Goal: Download file/media

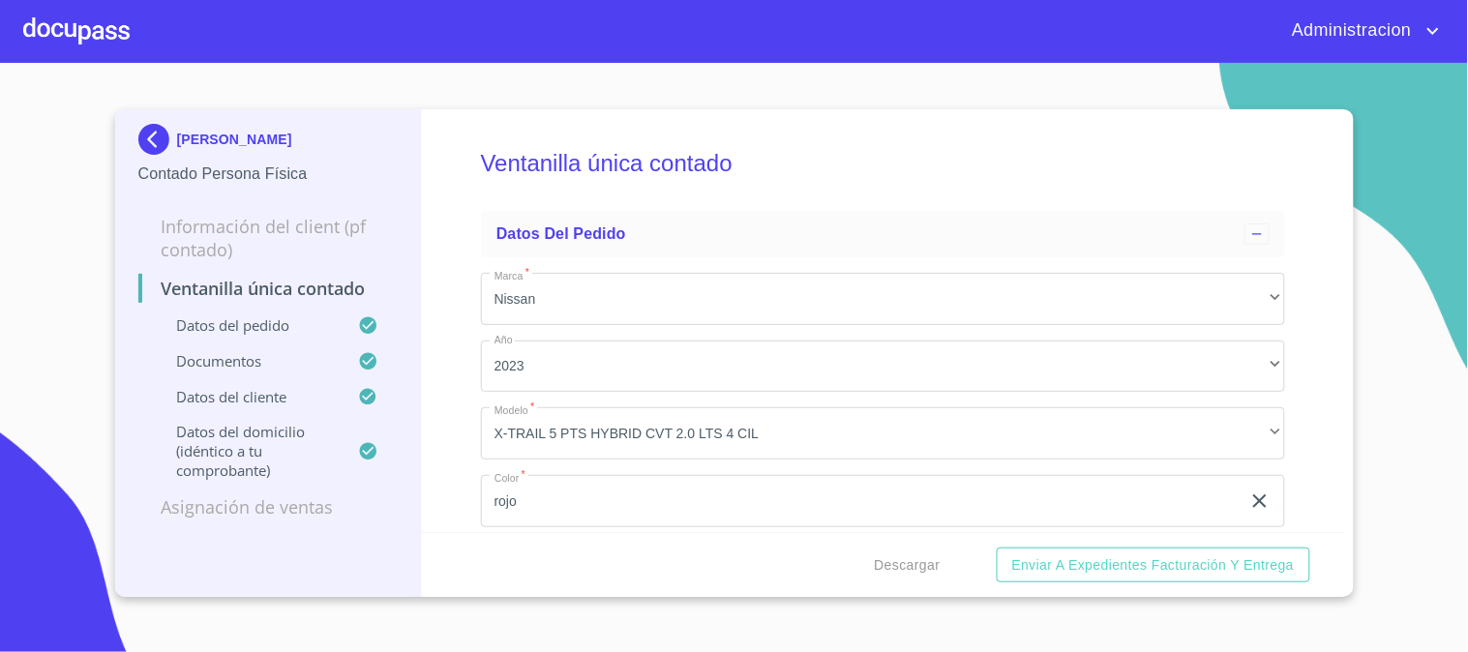
click at [142, 135] on img at bounding box center [157, 139] width 39 height 31
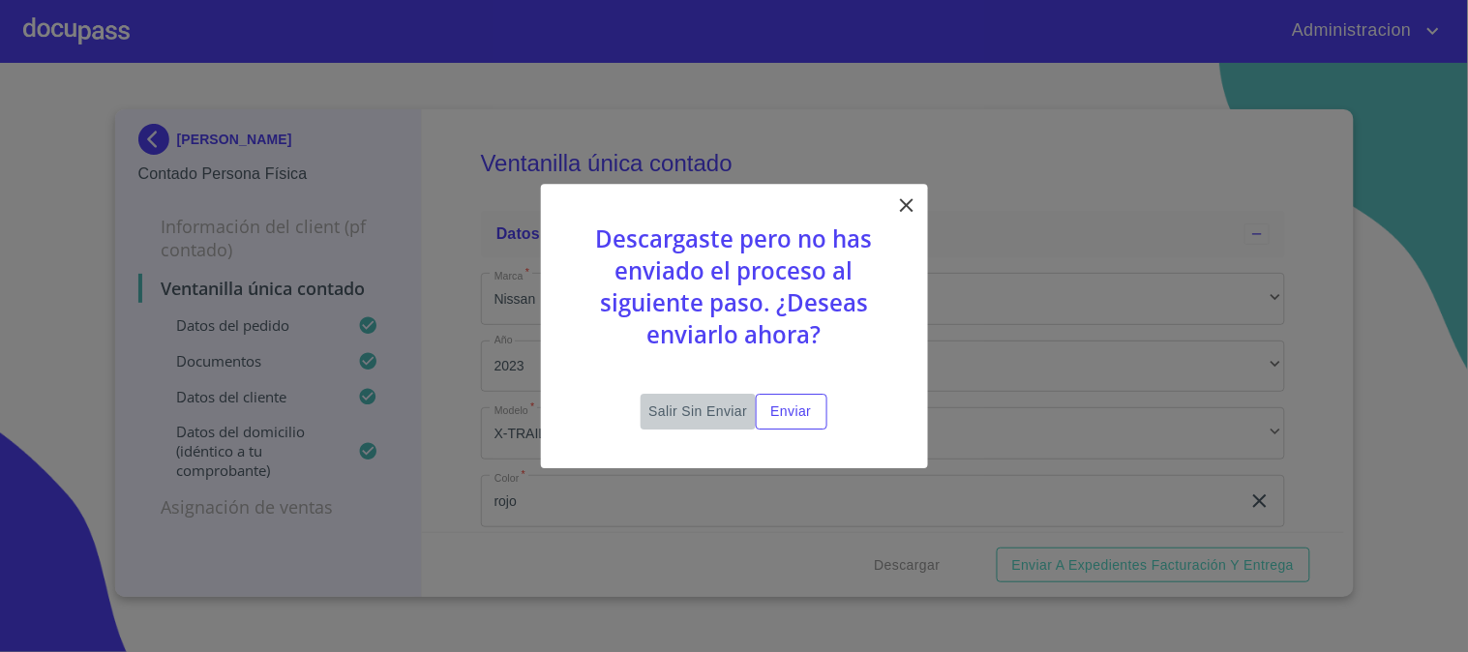
click at [703, 409] on span "Salir sin enviar" at bounding box center [697, 412] width 99 height 24
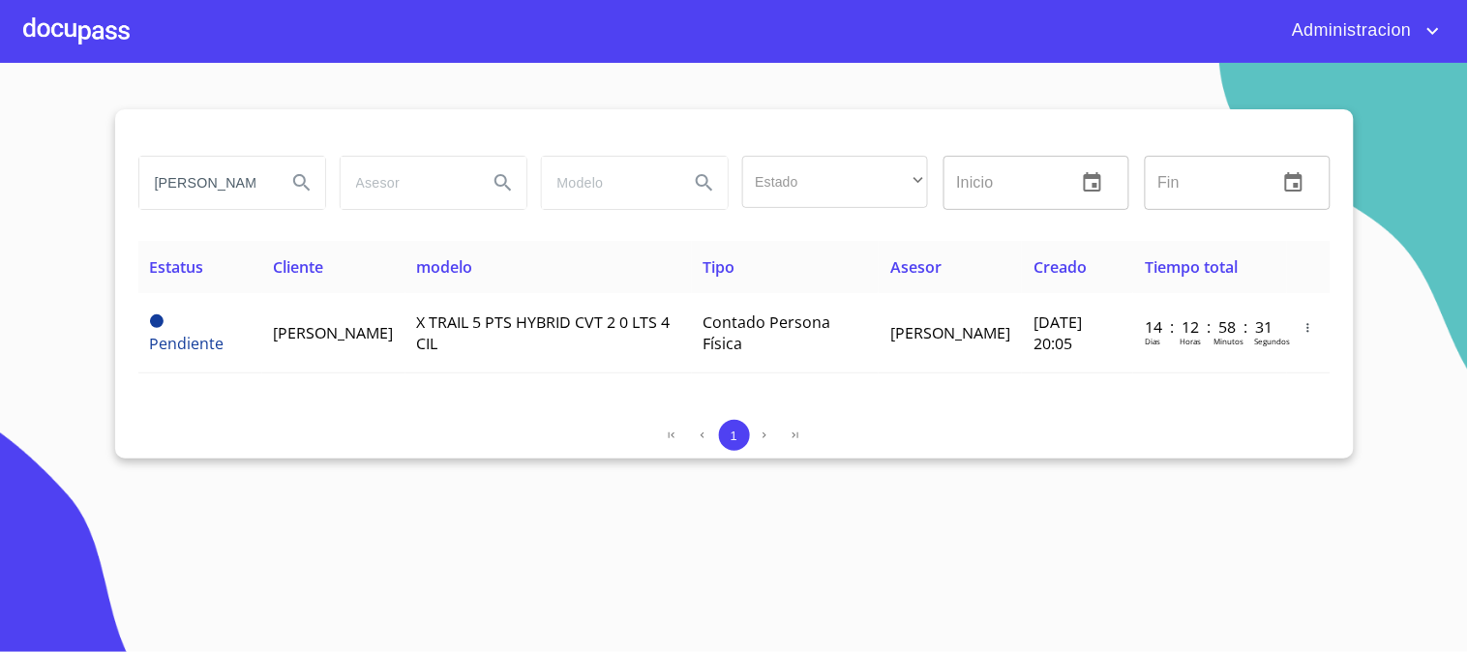
drag, startPoint x: 152, startPoint y: 179, endPoint x: 590, endPoint y: 197, distance: 438.8
click at [590, 197] on div "[PERSON_NAME] Estado ​ ​ Inicio ​ Fin ​" at bounding box center [735, 183] width 1208 height 70
type input "[PERSON_NAME]"
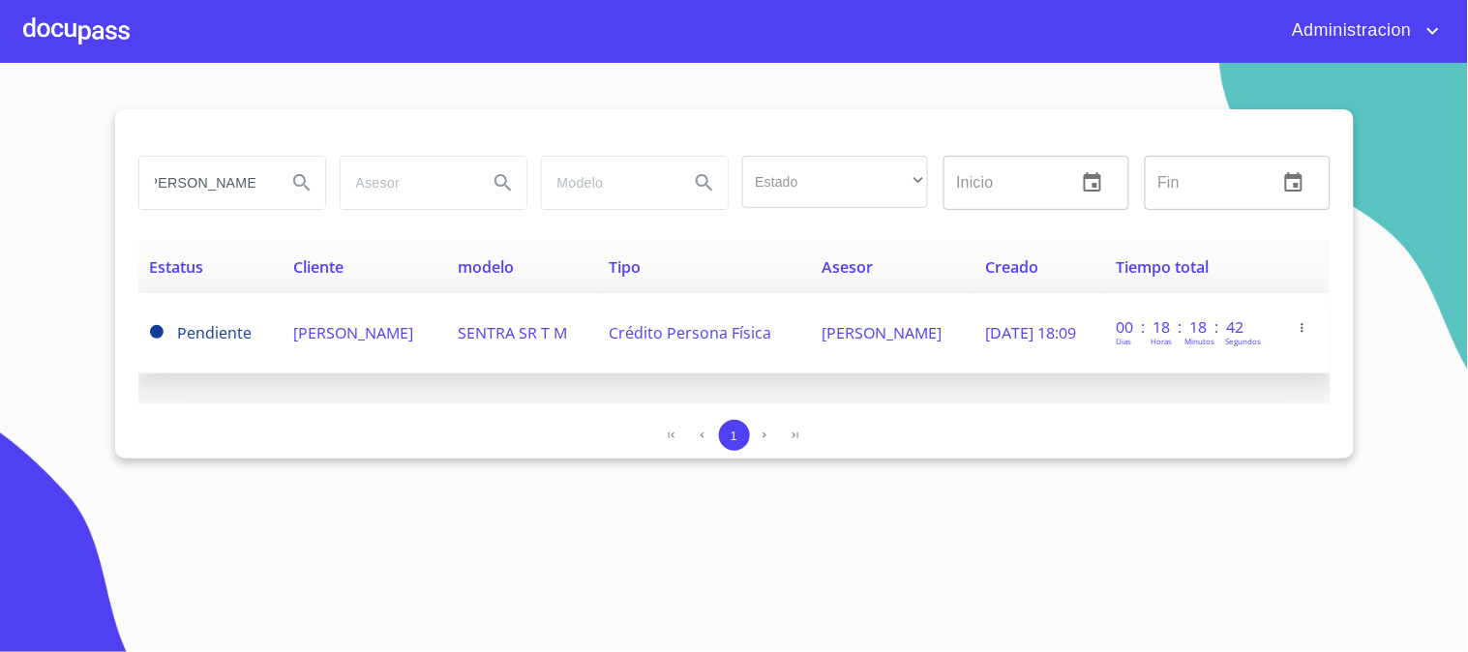
click at [340, 346] on td "[PERSON_NAME]" at bounding box center [364, 333] width 164 height 80
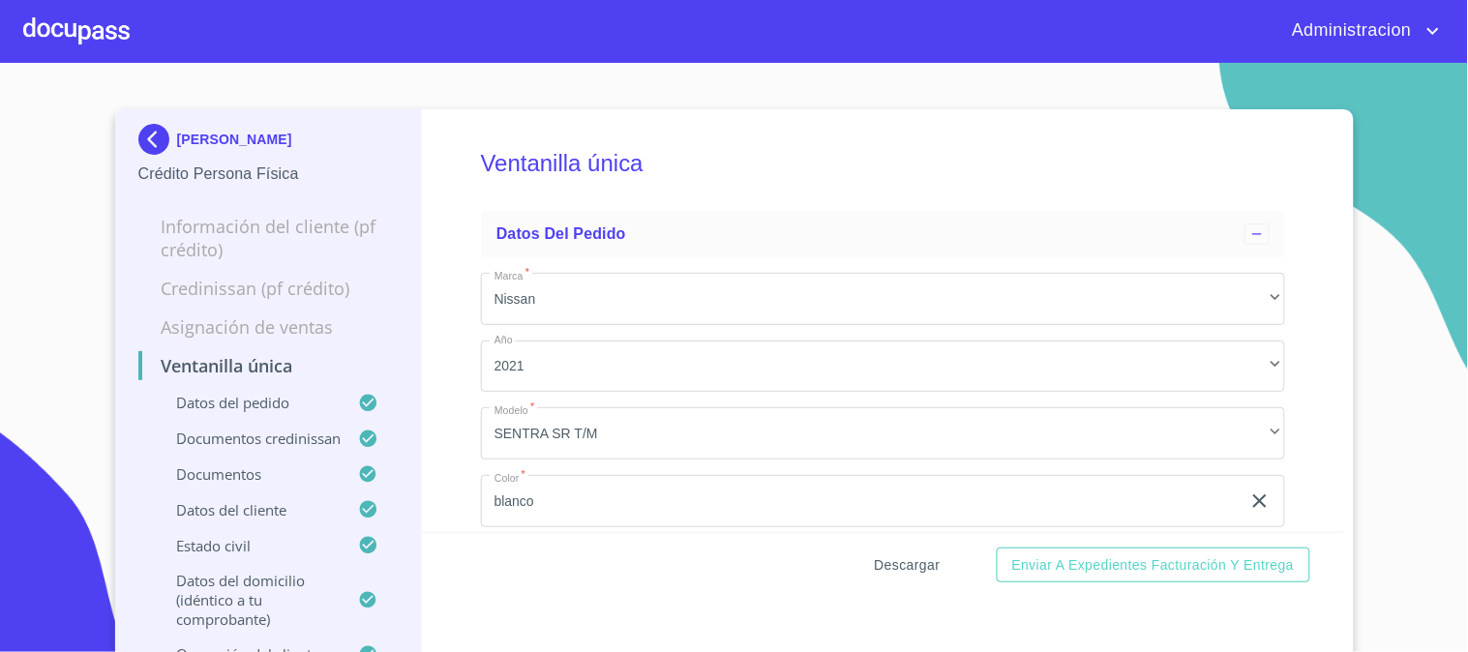
click at [879, 556] on span "Descargar" at bounding box center [908, 566] width 66 height 24
